Goal: Task Accomplishment & Management: Use online tool/utility

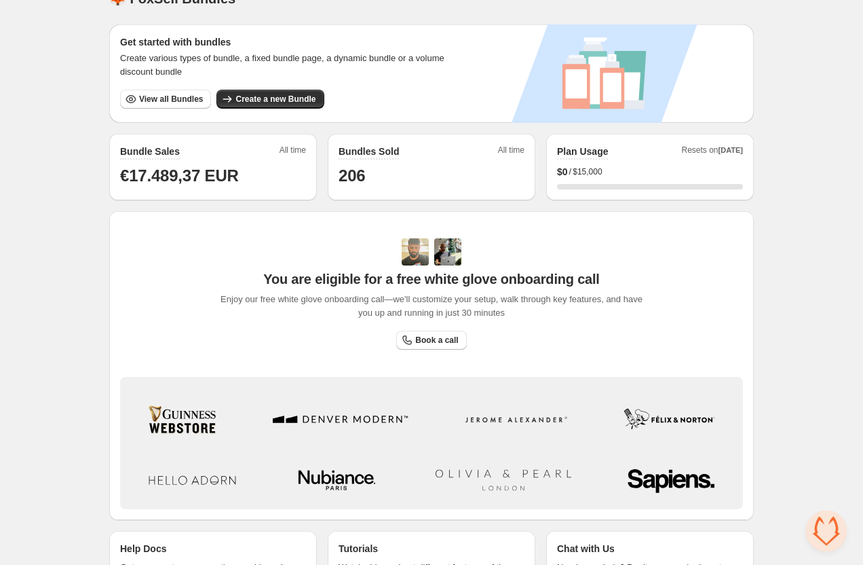
scroll to position [28, 0]
click at [138, 151] on h2 "Bundle Sales" at bounding box center [150, 151] width 60 height 14
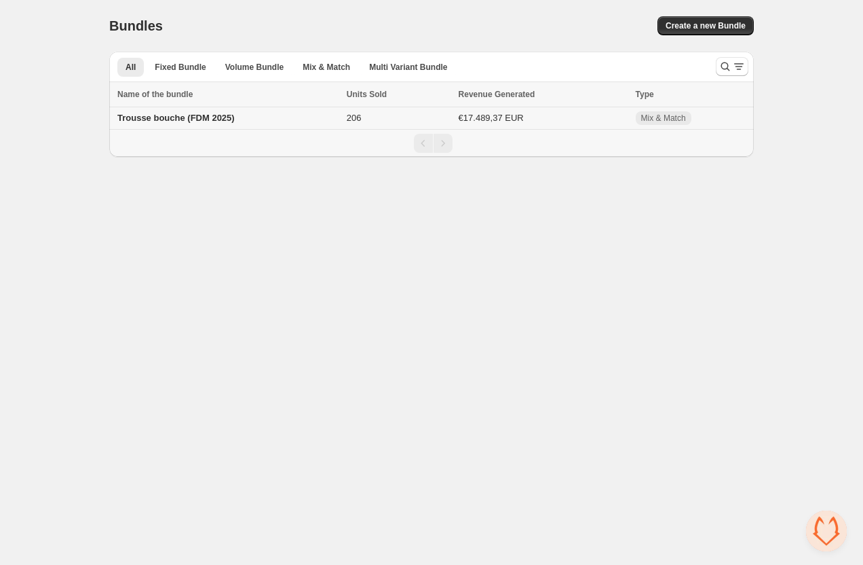
click at [190, 121] on span "Trousse bouche (FDM 2025)" at bounding box center [175, 118] width 117 height 10
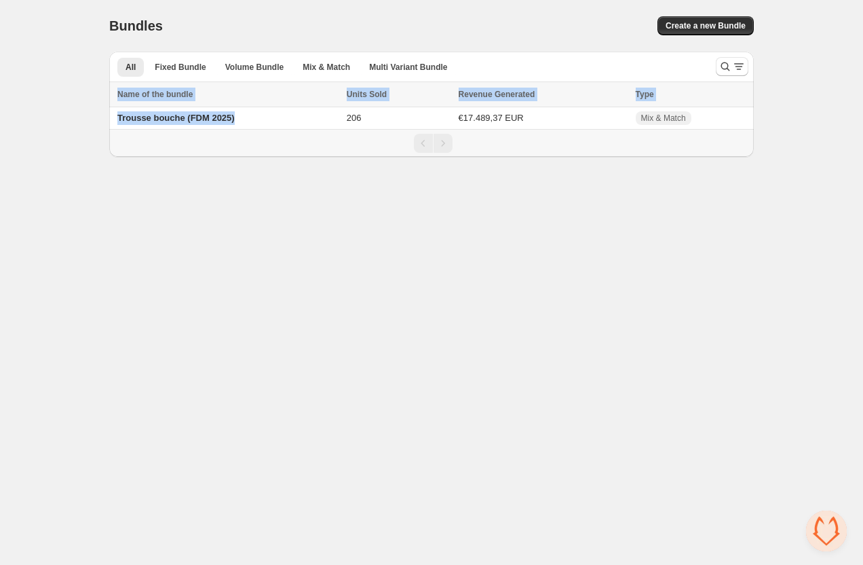
drag, startPoint x: 227, startPoint y: 119, endPoint x: 109, endPoint y: 117, distance: 118.8
click at [109, 117] on div "Bundles. This page is ready Bundles Create a new Bundle All Fixed Bundle Volume…" at bounding box center [431, 78] width 677 height 157
